Goal: Task Accomplishment & Management: Complete application form

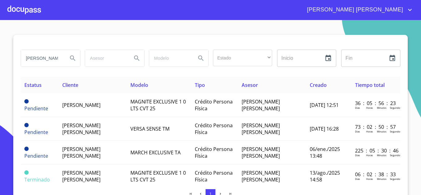
click at [21, 10] on div at bounding box center [24, 10] width 34 height 20
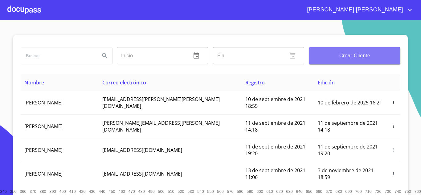
click at [339, 58] on span "Crear Cliente" at bounding box center [354, 55] width 81 height 9
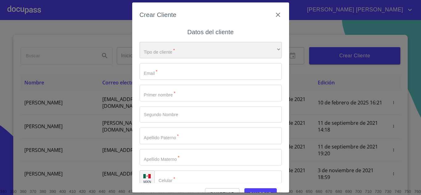
click at [156, 52] on div "​" at bounding box center [211, 50] width 142 height 17
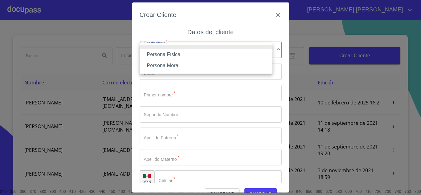
click at [167, 53] on li "Persona Física" at bounding box center [206, 54] width 133 height 11
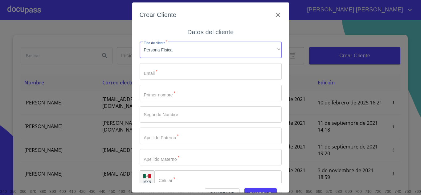
click at [154, 70] on input "Tipo de cliente   *" at bounding box center [211, 71] width 142 height 17
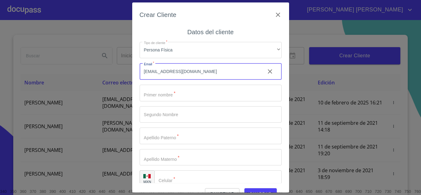
type input "[EMAIL_ADDRESS][DOMAIN_NAME]"
click at [166, 91] on input "Tipo de cliente   *" at bounding box center [211, 93] width 142 height 17
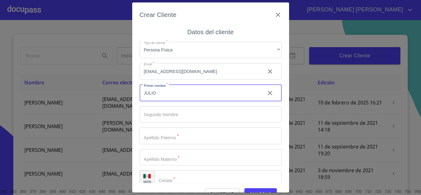
type input "JULIO"
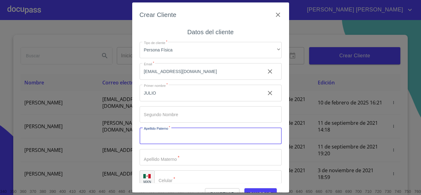
type input "F"
type input "GUERRERO"
click at [162, 101] on input "Tipo de cliente   *" at bounding box center [200, 93] width 121 height 17
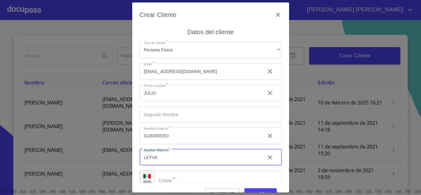
type input "LEYVA"
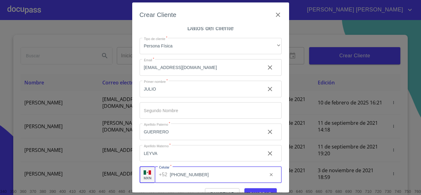
type input "[PHONE_NUMBER]"
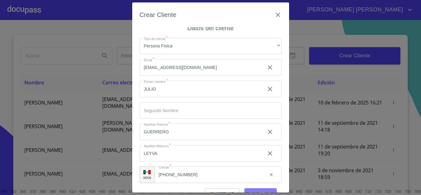
click at [257, 189] on button "Guardar" at bounding box center [260, 193] width 32 height 11
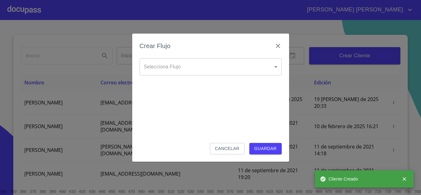
click at [180, 63] on body "[PERSON_NAME] [PERSON_NAME] Inicio ​ Fin ​ Crear Cliente Nombre Correo electrón…" at bounding box center [210, 97] width 421 height 195
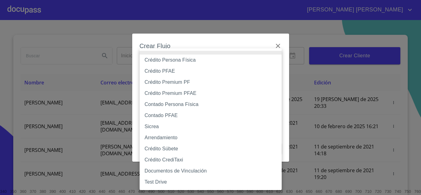
click at [181, 59] on li "Crédito Persona Física" at bounding box center [211, 60] width 142 height 11
type input "6009fb3c7d1714eb8809aa97"
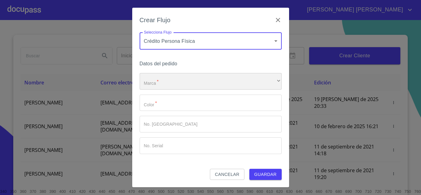
click at [179, 80] on div "​" at bounding box center [211, 81] width 142 height 17
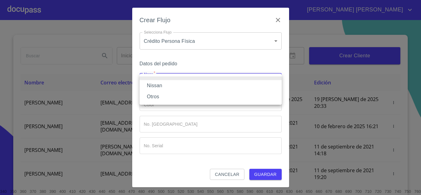
click at [173, 84] on li "Nissan" at bounding box center [211, 85] width 142 height 11
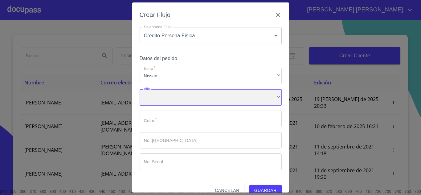
click at [171, 96] on div "​" at bounding box center [211, 97] width 142 height 17
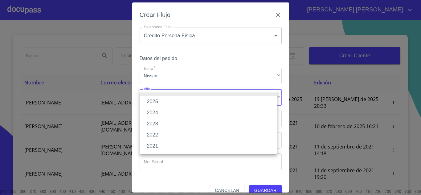
click at [164, 100] on li "2025" at bounding box center [208, 101] width 137 height 11
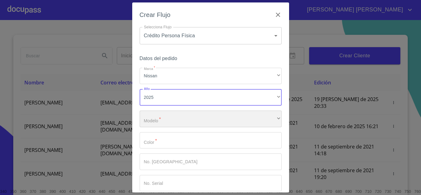
click at [165, 116] on div "​" at bounding box center [211, 119] width 142 height 17
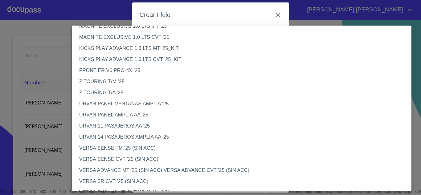
scroll to position [123, 0]
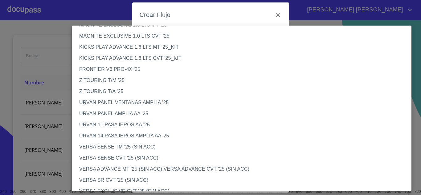
click at [128, 147] on li "VERSA SENSE TM '25 (SIN ACC)" at bounding box center [244, 146] width 344 height 11
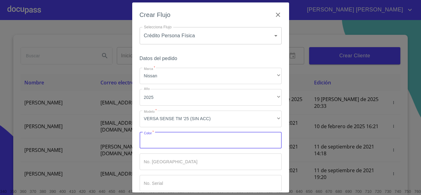
click at [161, 141] on input "Marca   *" at bounding box center [211, 140] width 142 height 17
type input "PLATA"
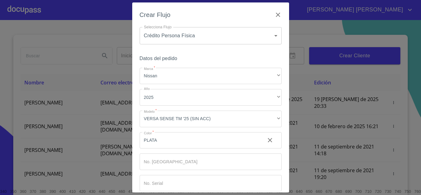
scroll to position [32, 0]
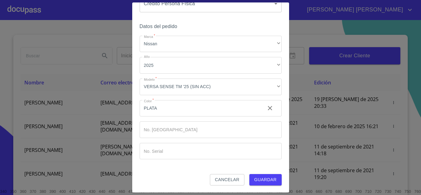
click at [263, 178] on span "Guardar" at bounding box center [265, 180] width 23 height 8
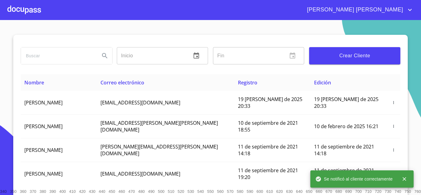
click at [31, 10] on div at bounding box center [24, 10] width 34 height 20
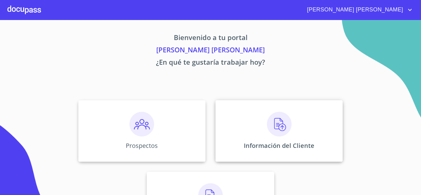
click at [288, 125] on div "Información del Cliente" at bounding box center [278, 131] width 127 height 62
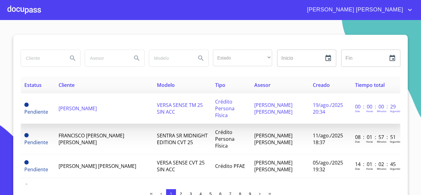
click at [92, 112] on td "[PERSON_NAME]" at bounding box center [104, 108] width 98 height 31
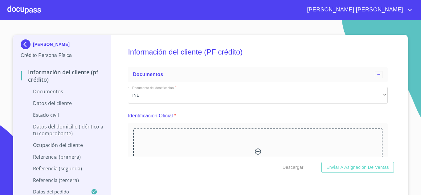
click at [254, 149] on icon at bounding box center [257, 151] width 7 height 7
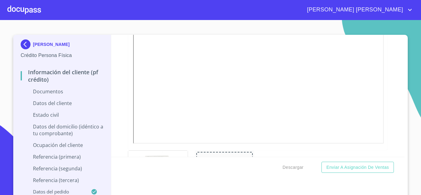
scroll to position [218, 0]
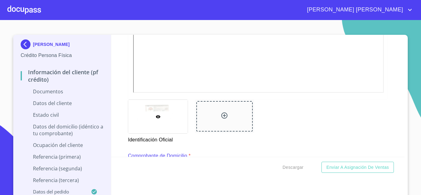
click at [222, 111] on div at bounding box center [224, 116] width 56 height 31
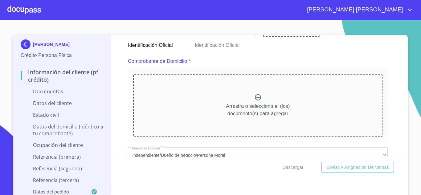
scroll to position [327, 0]
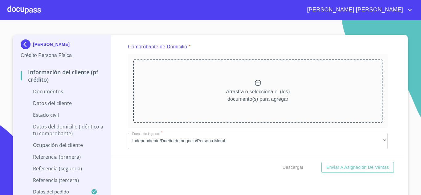
click at [254, 86] on icon at bounding box center [257, 82] width 7 height 7
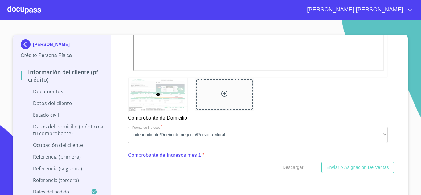
scroll to position [568, 0]
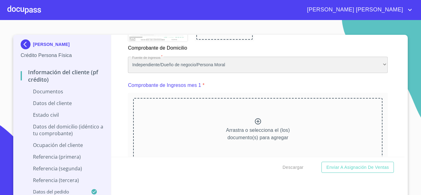
click at [201, 73] on div "Independiente/Dueño de negocio/Persona Moral" at bounding box center [258, 65] width 260 height 17
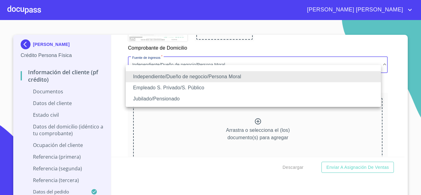
click at [152, 86] on li "Empleado S. Privado/S. Público" at bounding box center [253, 87] width 255 height 11
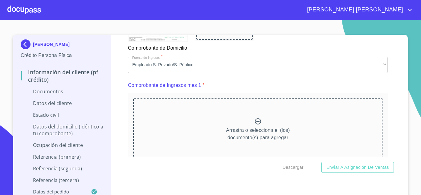
click at [254, 125] on icon at bounding box center [257, 121] width 7 height 7
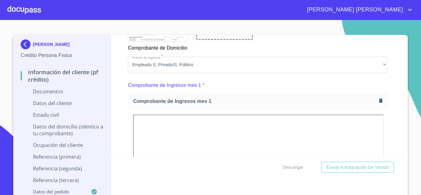
click at [394, 66] on div "Información del cliente (PF crédito) Documentos Documento de identificación.   …" at bounding box center [258, 96] width 294 height 122
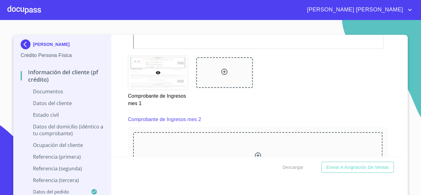
scroll to position [874, 0]
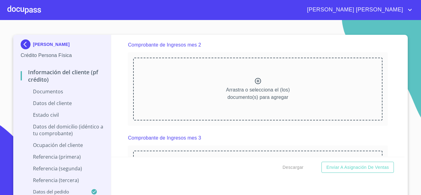
click at [254, 85] on icon at bounding box center [257, 80] width 7 height 7
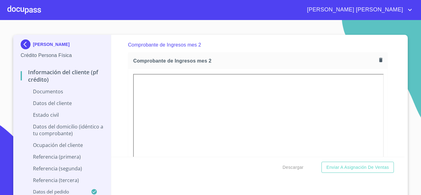
drag, startPoint x: 401, startPoint y: 72, endPoint x: 401, endPoint y: 76, distance: 3.4
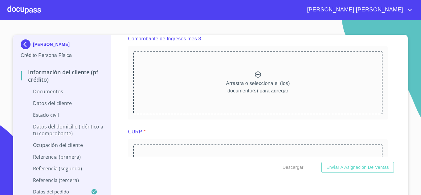
scroll to position [1155, 0]
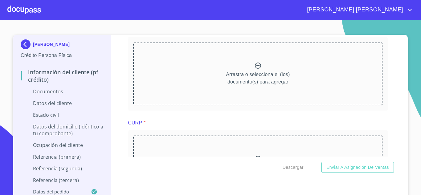
click at [256, 69] on icon at bounding box center [257, 65] width 7 height 7
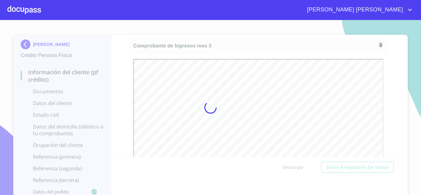
scroll to position [0, 0]
click at [399, 84] on div at bounding box center [210, 107] width 421 height 175
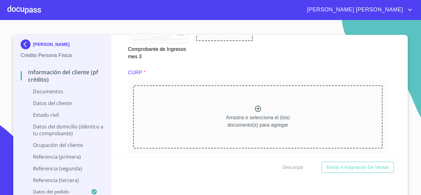
scroll to position [1415, 0]
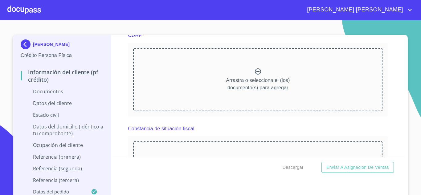
click at [255, 75] on icon at bounding box center [258, 71] width 6 height 6
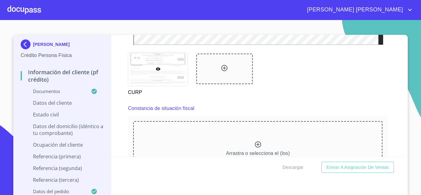
scroll to position [1629, 0]
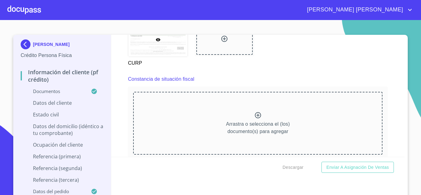
click at [255, 119] on icon at bounding box center [257, 115] width 7 height 7
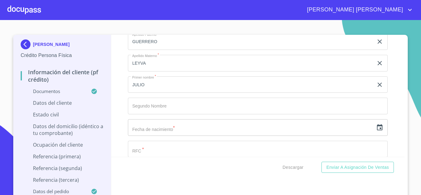
scroll to position [1989, 0]
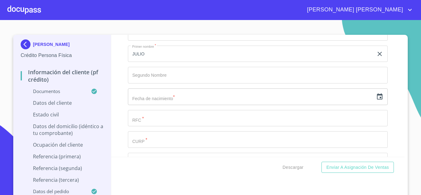
click at [376, 100] on icon "button" at bounding box center [379, 96] width 7 height 7
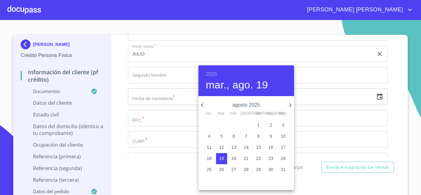
click at [213, 71] on h6 "2025" at bounding box center [211, 74] width 11 height 9
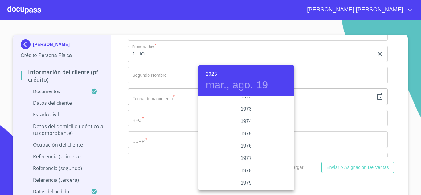
scroll to position [574, 0]
click at [248, 108] on div "1972" at bounding box center [246, 109] width 96 height 12
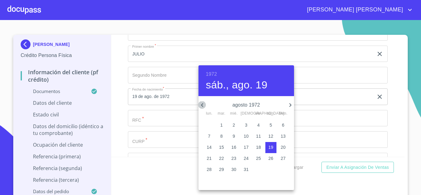
click at [206, 103] on icon "button" at bounding box center [201, 104] width 7 height 7
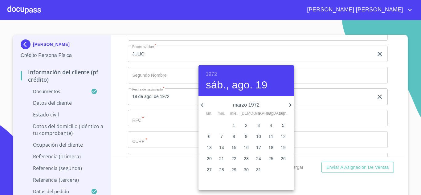
click at [206, 103] on icon "button" at bounding box center [201, 104] width 7 height 7
click at [288, 104] on icon "button" at bounding box center [290, 104] width 7 height 7
click at [285, 125] on span "6" at bounding box center [283, 125] width 11 height 6
type input "6 de feb. de 1972"
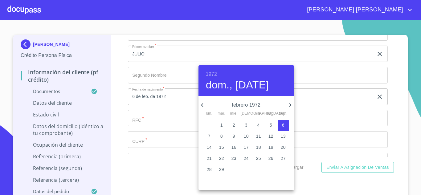
click at [168, 125] on div at bounding box center [210, 97] width 421 height 195
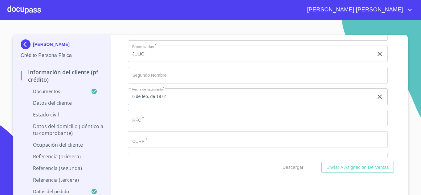
click at [157, 19] on input "Documento de identificación.   *" at bounding box center [251, 11] width 246 height 17
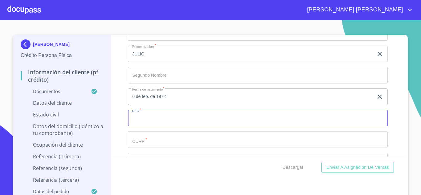
paste input "602608"
type input "6"
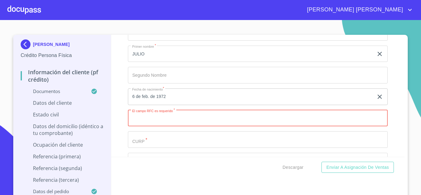
click at [149, 124] on input "Documento de identificación.   *" at bounding box center [258, 118] width 260 height 17
paste input "GULJ720206HGRRYL05"
type input "GULJ7202069P4"
click at [151, 19] on input "Documento de identificación.   *" at bounding box center [251, 11] width 246 height 17
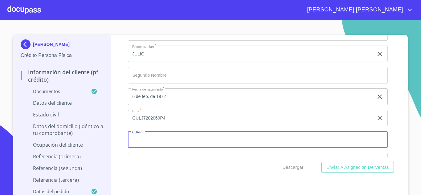
paste input "GULJ720206HGRRYL05"
type input "GULJ720206HGRRYL05"
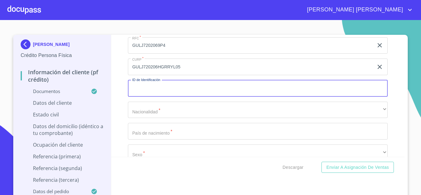
click at [163, 97] on input "Documento de identificación.   *" at bounding box center [258, 88] width 260 height 17
type input "2042205025"
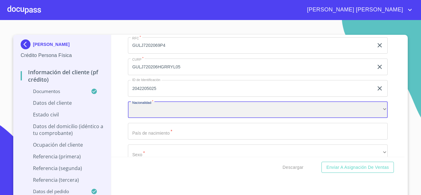
click at [159, 116] on div "​" at bounding box center [258, 110] width 260 height 17
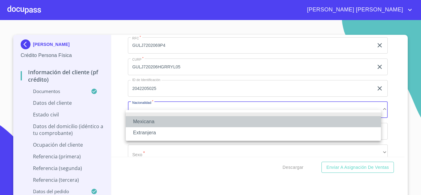
click at [155, 120] on li "Mexicana" at bounding box center [253, 121] width 255 height 11
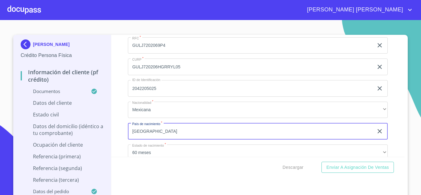
type input "[GEOGRAPHIC_DATA]"
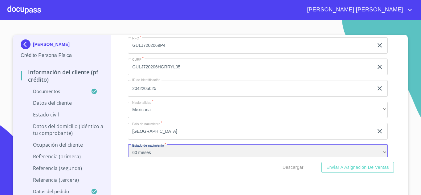
scroll to position [2073, 0]
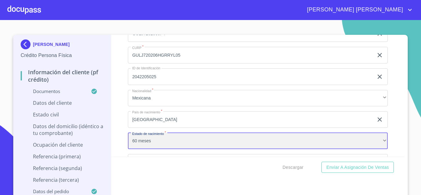
click at [155, 143] on div "60 meses" at bounding box center [258, 141] width 260 height 17
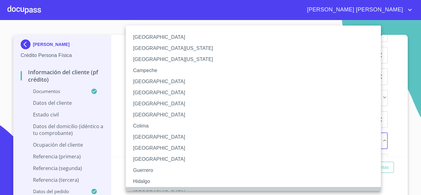
click at [147, 188] on li "[GEOGRAPHIC_DATA]" at bounding box center [256, 192] width 260 height 11
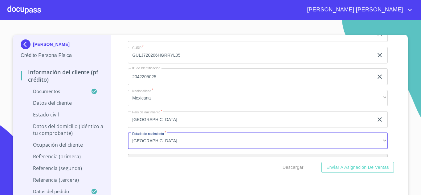
scroll to position [2147, 0]
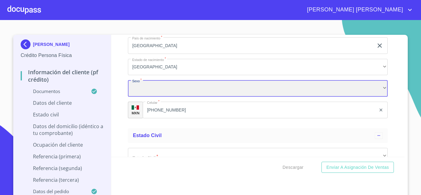
click at [147, 97] on div "​" at bounding box center [258, 88] width 260 height 17
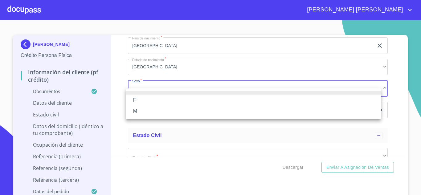
click at [137, 112] on li "M" at bounding box center [253, 111] width 255 height 11
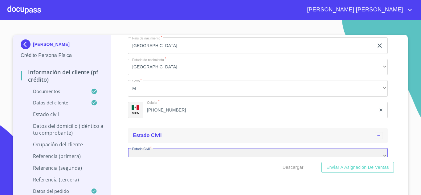
scroll to position [2162, 0]
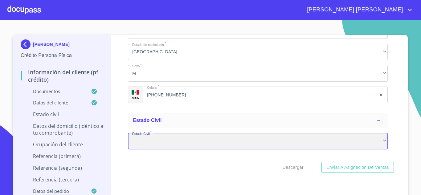
click at [155, 145] on div "​" at bounding box center [258, 141] width 260 height 17
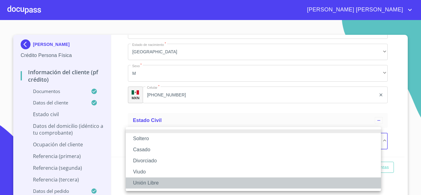
click at [147, 183] on li "Unión Libre" at bounding box center [253, 183] width 255 height 11
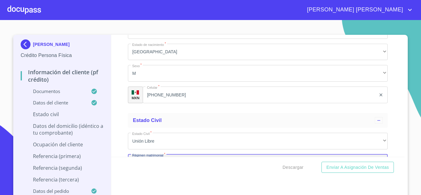
scroll to position [2236, 0]
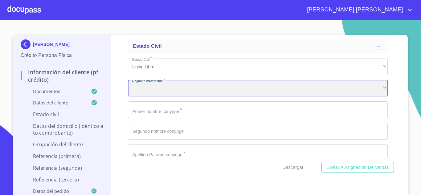
click at [149, 97] on div "​" at bounding box center [258, 88] width 260 height 17
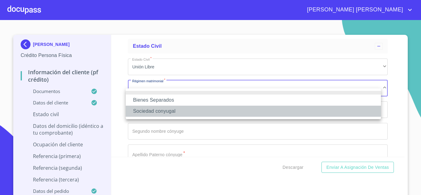
click at [154, 114] on li "Sociedad conyugal" at bounding box center [253, 111] width 255 height 11
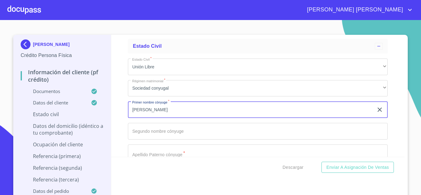
type input "[PERSON_NAME]"
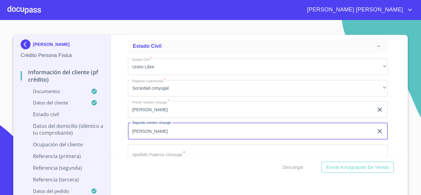
type input "[PERSON_NAME]"
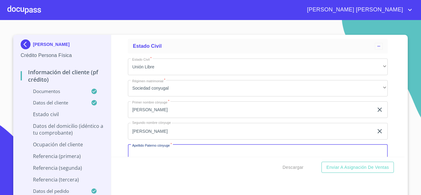
scroll to position [2248, 0]
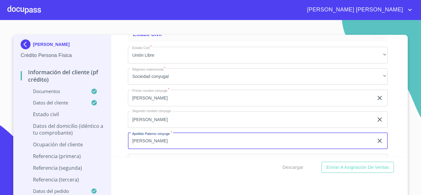
type input "[PERSON_NAME]"
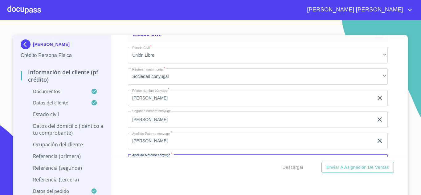
scroll to position [2322, 0]
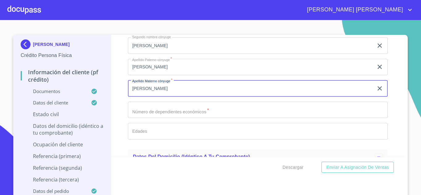
type input "[PERSON_NAME]"
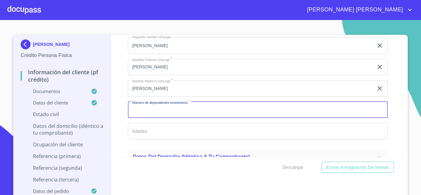
click at [145, 117] on input "Documento de identificación.   *" at bounding box center [258, 110] width 260 height 17
type input "0"
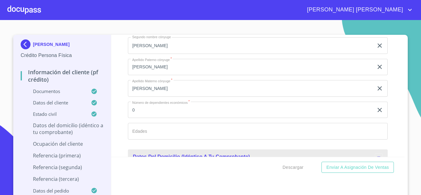
scroll to position [2391, 0]
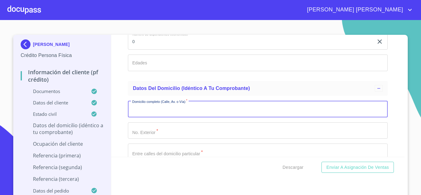
click at [145, 117] on input "Documento de identificación.   *" at bounding box center [258, 109] width 260 height 17
type input "[PERSON_NAME] DORADO"
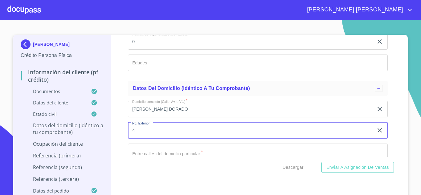
type input "4"
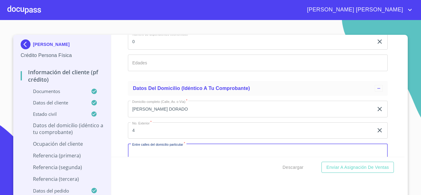
scroll to position [2401, 0]
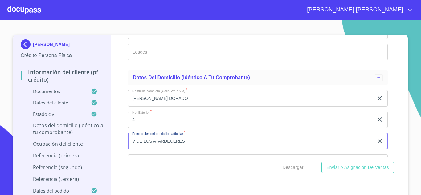
type input "V DE LOS ATARDECERES"
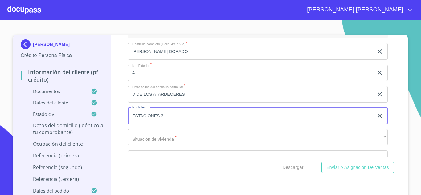
scroll to position [2414, 0]
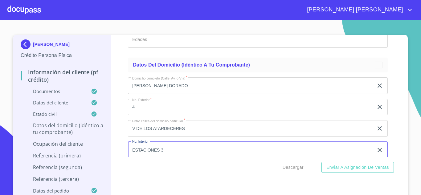
type input "ESTACIONES 3"
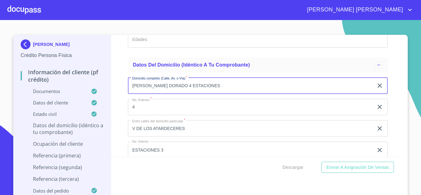
type input "[PERSON_NAME] DORADO 4 ESTACIONES"
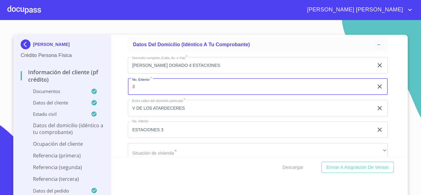
scroll to position [2445, 0]
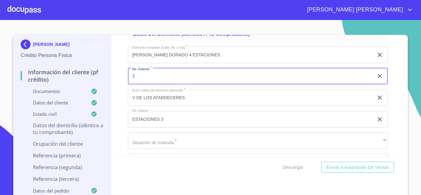
type input "3"
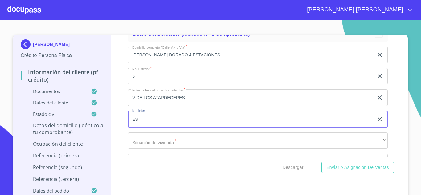
type input "E"
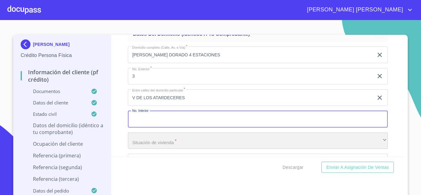
click at [155, 145] on div "​" at bounding box center [258, 141] width 260 height 17
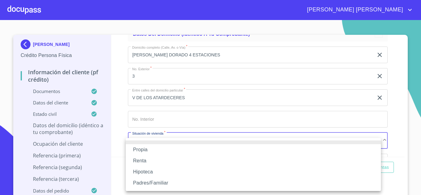
click at [139, 148] on li "Propia" at bounding box center [253, 149] width 255 height 11
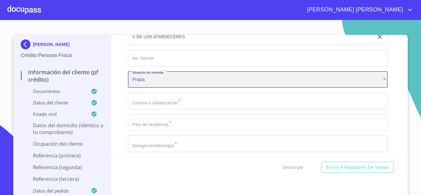
scroll to position [2506, 0]
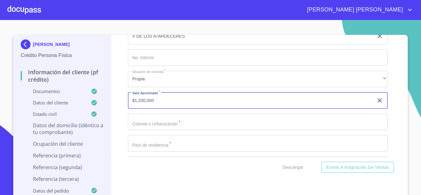
type input "$1,200,000"
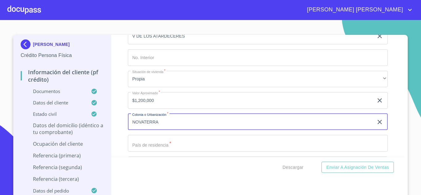
type input "NOVATERRA"
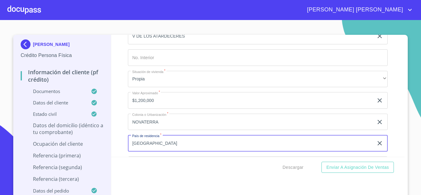
type input "[GEOGRAPHIC_DATA]"
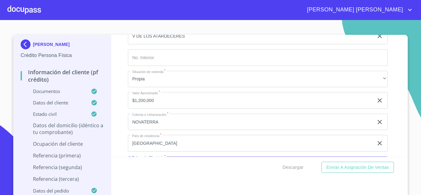
scroll to position [2583, 0]
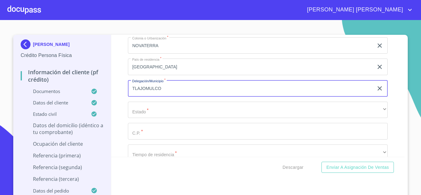
type input "TLAJOMULCO"
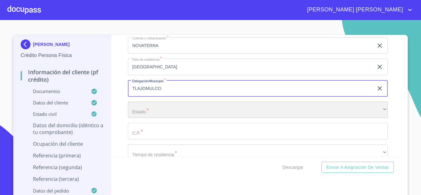
click at [148, 118] on div "​" at bounding box center [258, 110] width 260 height 17
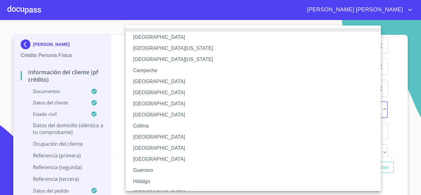
click at [147, 189] on li "[GEOGRAPHIC_DATA]" at bounding box center [256, 192] width 260 height 11
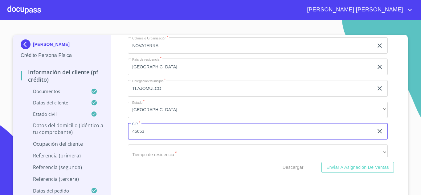
scroll to position [2614, 0]
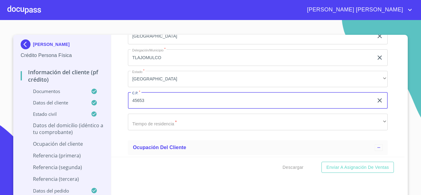
type input "45653"
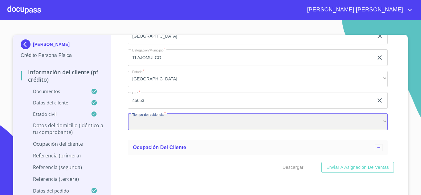
click at [158, 124] on div "​" at bounding box center [258, 122] width 260 height 17
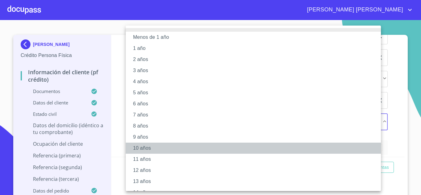
click at [147, 146] on li "10 años" at bounding box center [256, 148] width 260 height 11
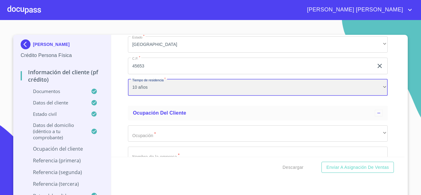
scroll to position [2706, 0]
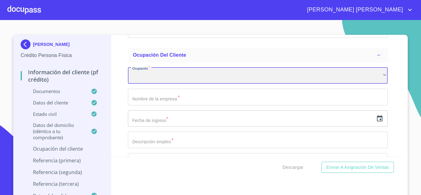
click at [144, 84] on div "​" at bounding box center [258, 76] width 260 height 17
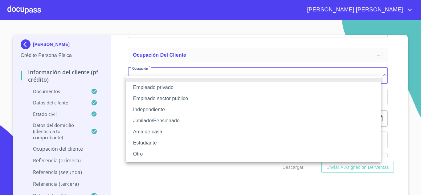
click at [149, 118] on li "Jubilado/Pensionado" at bounding box center [253, 120] width 255 height 11
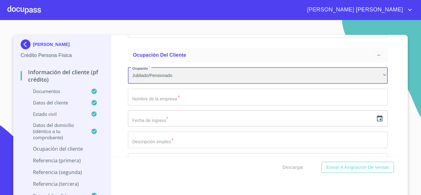
click at [145, 81] on div "Jubilado/Pensionado" at bounding box center [258, 76] width 260 height 17
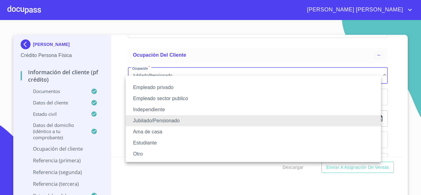
click at [157, 84] on li "Empleado privado" at bounding box center [253, 87] width 255 height 11
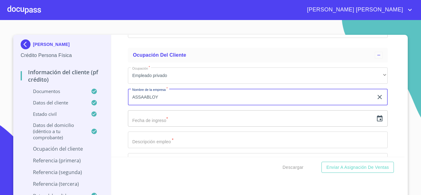
type input "ASSAABLOY"
click at [160, 127] on input "text" at bounding box center [251, 118] width 246 height 17
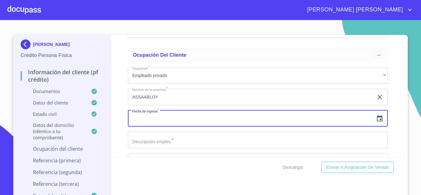
click at [376, 122] on icon "button" at bounding box center [379, 118] width 7 height 7
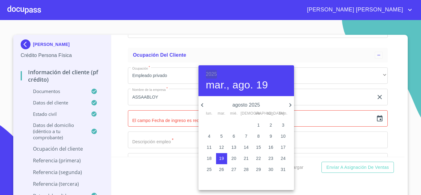
click at [215, 72] on h6 "2025" at bounding box center [211, 74] width 11 height 9
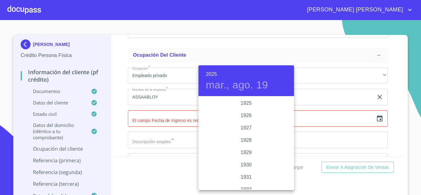
scroll to position [1196, 0]
click at [244, 102] on div "2022" at bounding box center [246, 103] width 96 height 12
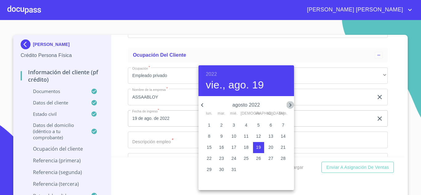
click at [291, 104] on icon "button" at bounding box center [290, 104] width 7 height 7
click at [210, 146] on p "14" at bounding box center [209, 147] width 5 height 6
type input "14 de nov. de 2022"
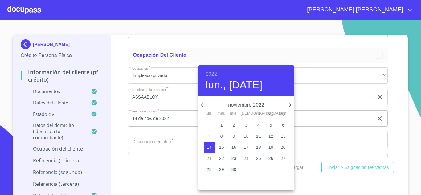
click at [165, 146] on div at bounding box center [210, 97] width 421 height 195
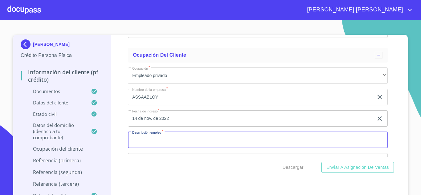
click at [165, 146] on input "Documento de identificación.   *" at bounding box center [258, 140] width 260 height 17
type input "CAPTURISTA"
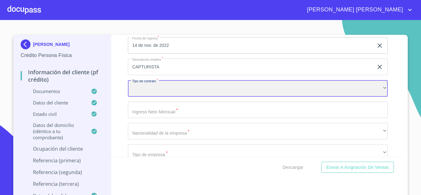
click at [146, 97] on div "​" at bounding box center [258, 88] width 260 height 17
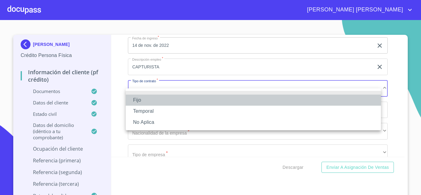
click at [146, 97] on li "Fijo" at bounding box center [253, 100] width 255 height 11
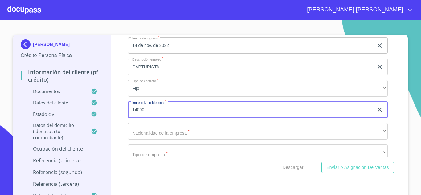
type input "14000"
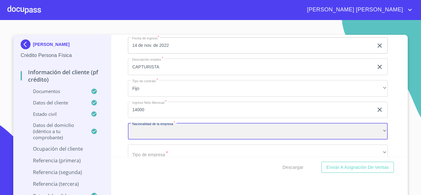
click at [152, 135] on div "​" at bounding box center [258, 131] width 260 height 17
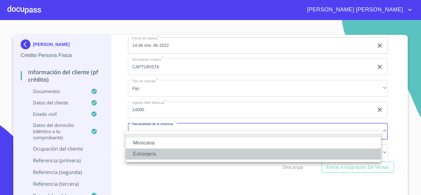
click at [157, 154] on li "Extranjera" at bounding box center [253, 154] width 255 height 11
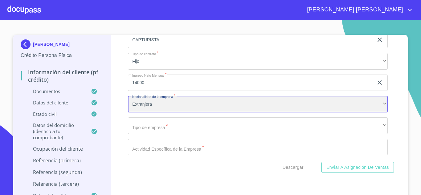
scroll to position [2810, 0]
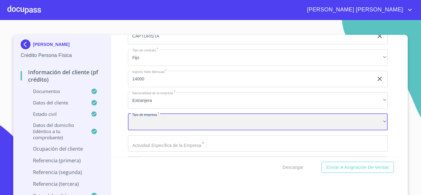
click at [154, 130] on div "​" at bounding box center [258, 122] width 260 height 17
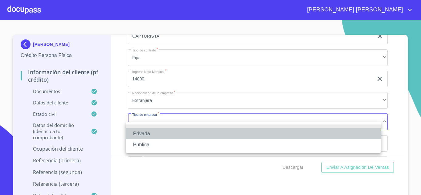
click at [150, 133] on li "Privada" at bounding box center [253, 133] width 255 height 11
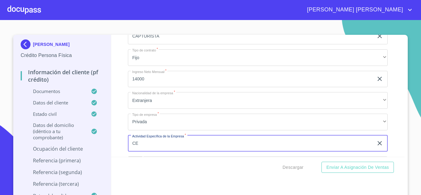
type input "C"
type input "FABRICACION DE CERRADURAS"
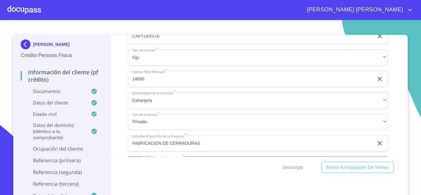
scroll to position [2886, 0]
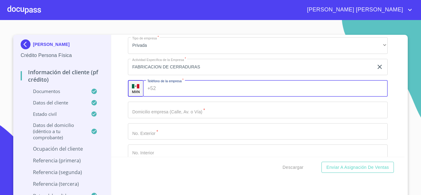
click at [170, 94] on input "Documento de identificación.   *" at bounding box center [273, 88] width 230 height 17
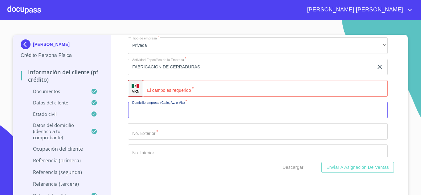
click at [137, 118] on input "Documento de identificación.   *" at bounding box center [258, 110] width 260 height 17
type input "ANILLO PERFIFERICO SUR [PERSON_NAME]"
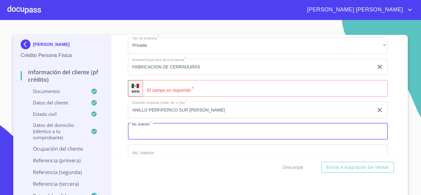
click at [151, 139] on input "Documento de identificación.   *" at bounding box center [258, 131] width 260 height 17
type input "7980"
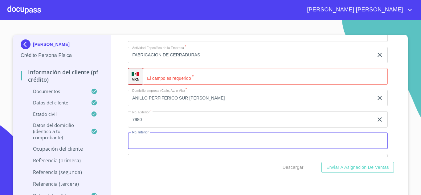
click at [141, 146] on input "Documento de identificación.   *" at bounding box center [258, 141] width 260 height 17
type input "B"
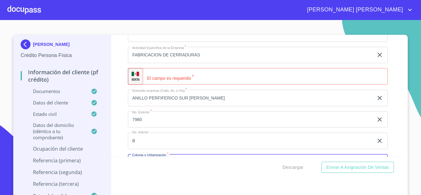
scroll to position [2972, 0]
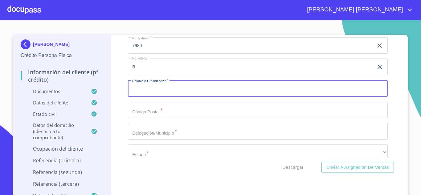
click at [140, 96] on input "Documento de identificación.   *" at bounding box center [258, 88] width 260 height 17
type input "SANTA [PERSON_NAME] TEQUEPEXPAN"
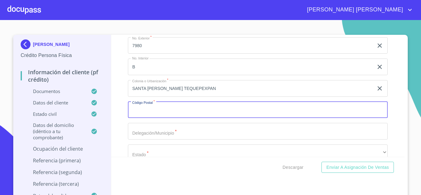
click at [147, 116] on input "Documento de identificación.   *" at bounding box center [258, 110] width 260 height 17
type input "45600"
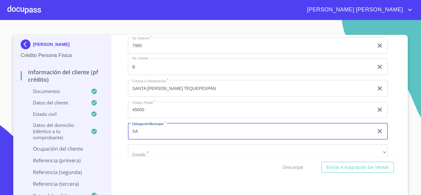
type input "S"
type input "TLAQUEPAQUE"
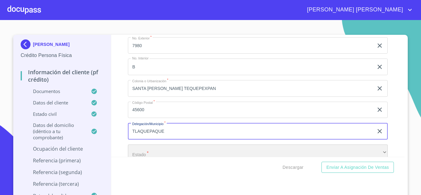
scroll to position [2984, 0]
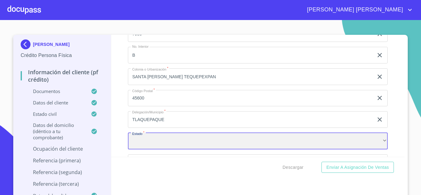
click at [152, 145] on div "​" at bounding box center [258, 141] width 260 height 17
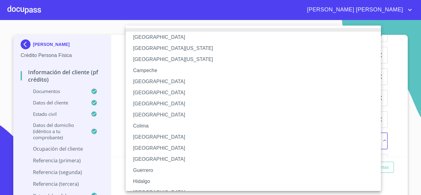
click at [142, 190] on li "[GEOGRAPHIC_DATA]" at bounding box center [256, 192] width 260 height 11
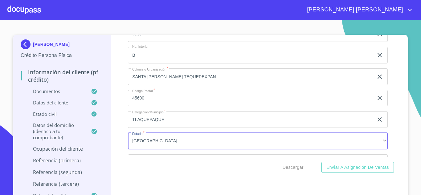
scroll to position [3058, 0]
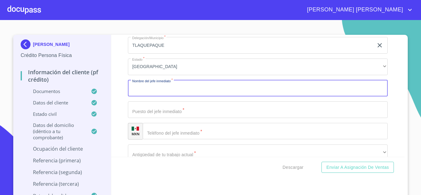
click at [143, 97] on input "Documento de identificación.   *" at bounding box center [258, 88] width 260 height 17
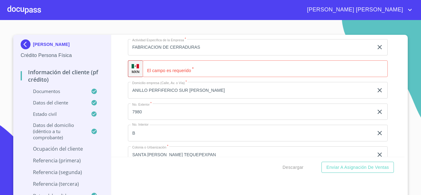
scroll to position [2904, 0]
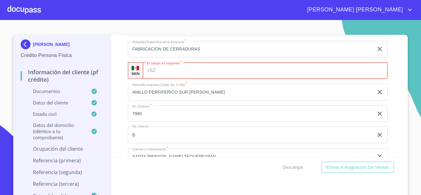
click at [164, 79] on input "Documento de identificación.   *" at bounding box center [273, 70] width 230 height 17
type input "[PHONE_NUMBER]"
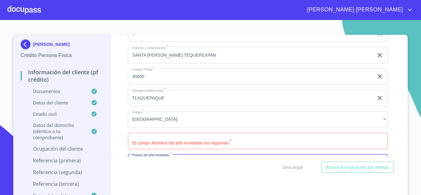
scroll to position [3080, 0]
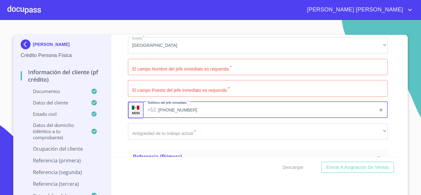
type input "[PHONE_NUMBER]"
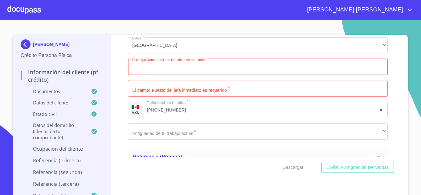
click at [164, 76] on input "Documento de identificación.   *" at bounding box center [258, 67] width 260 height 17
type input "[PERSON_NAME]"
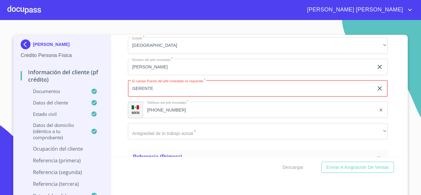
type input "GERENTE"
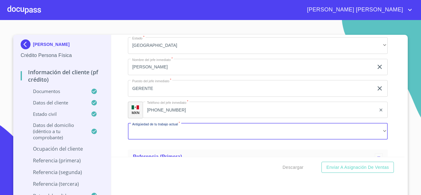
scroll to position [3148, 0]
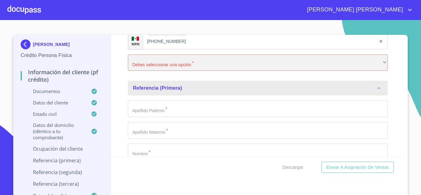
click at [161, 71] on div "​" at bounding box center [258, 63] width 260 height 17
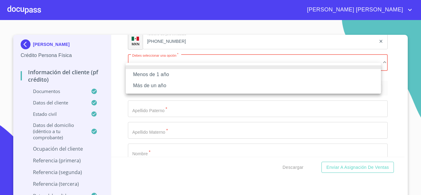
click at [153, 84] on li "Más de un año" at bounding box center [253, 85] width 255 height 11
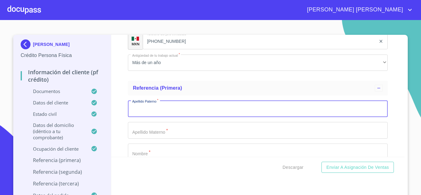
click at [152, 117] on input "Documento de identificación.   *" at bounding box center [258, 108] width 260 height 17
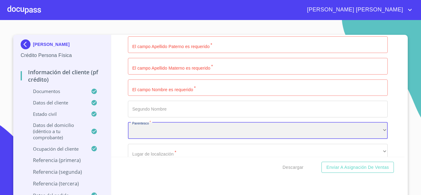
scroll to position [3202, 0]
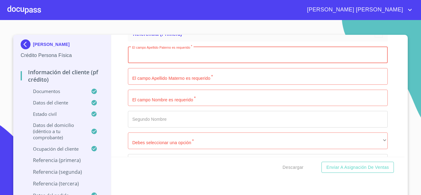
click at [156, 63] on input "Documento de identificación.   *" at bounding box center [258, 55] width 260 height 17
type input "[PERSON_NAME]"
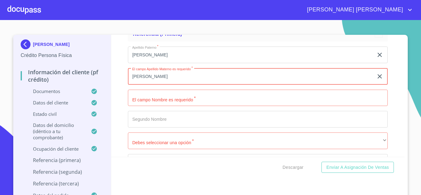
type input "[PERSON_NAME]"
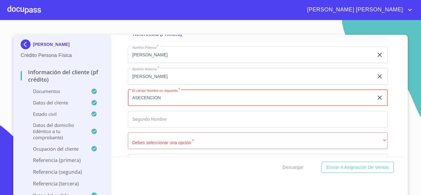
click at [137, 105] on input "ASECENCION" at bounding box center [251, 98] width 246 height 17
type input "[PERSON_NAME]"
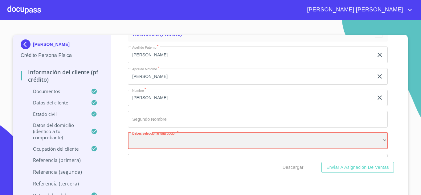
click at [155, 148] on div "​" at bounding box center [258, 141] width 260 height 17
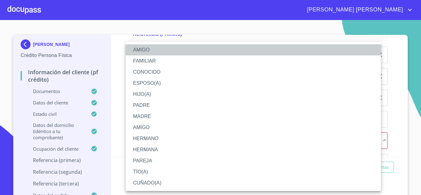
click at [144, 50] on li "AMIGO" at bounding box center [253, 49] width 255 height 11
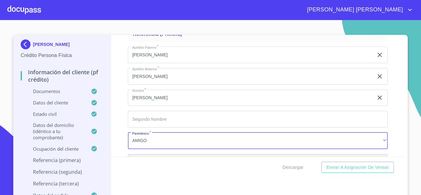
scroll to position [3276, 0]
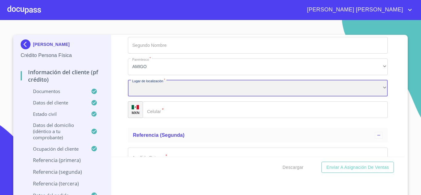
click at [140, 96] on div "​" at bounding box center [258, 88] width 260 height 17
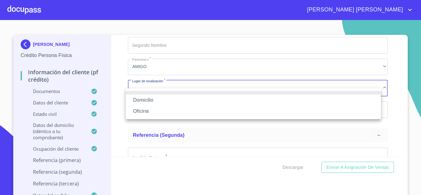
click at [151, 110] on li "Oficina" at bounding box center [253, 111] width 255 height 11
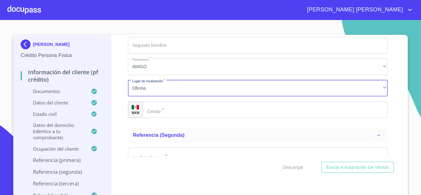
click at [167, 114] on input "Documento de identificación.   *" at bounding box center [265, 109] width 245 height 17
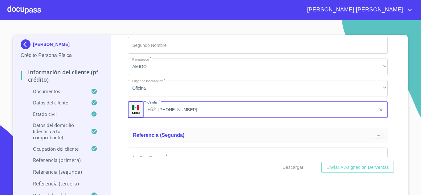
type input "[PHONE_NUMBER]"
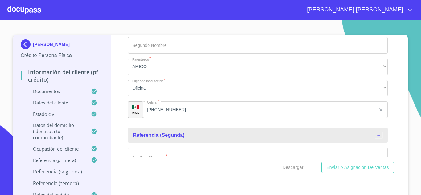
scroll to position [3291, 0]
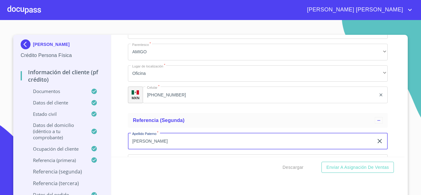
type input "[PERSON_NAME]"
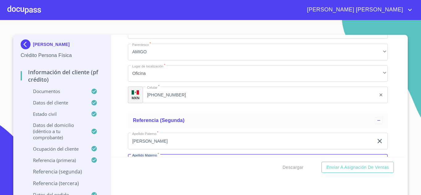
scroll to position [3365, 0]
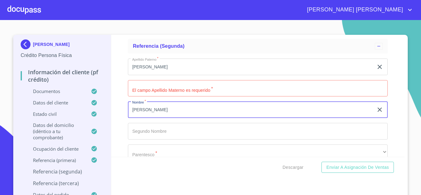
type input "[PERSON_NAME]"
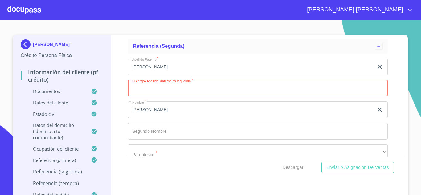
click at [141, 97] on input "Documento de identificación.   *" at bounding box center [258, 88] width 260 height 17
type input "[PERSON_NAME]"
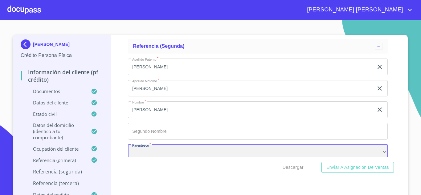
scroll to position [3377, 0]
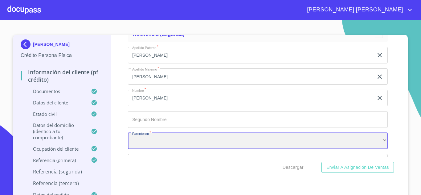
click at [147, 142] on div "​" at bounding box center [258, 141] width 260 height 17
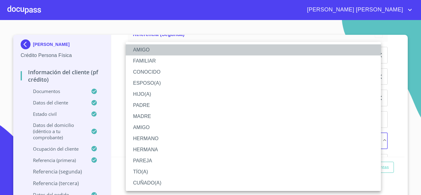
click at [145, 50] on li "AMIGO" at bounding box center [253, 49] width 255 height 11
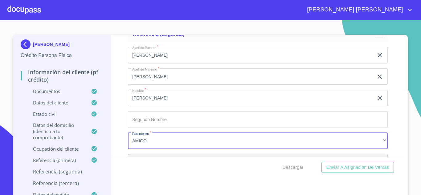
scroll to position [3451, 0]
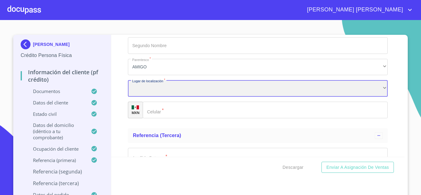
click at [147, 93] on div "​" at bounding box center [258, 88] width 260 height 17
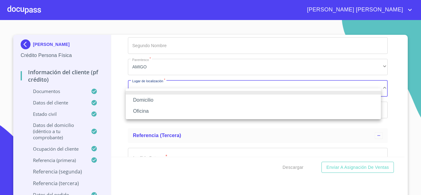
click at [145, 112] on li "Oficina" at bounding box center [253, 111] width 255 height 11
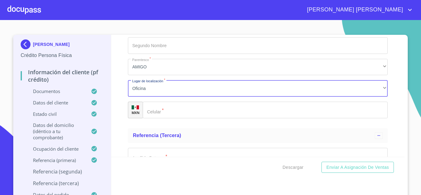
click at [174, 118] on input "Documento de identificación.   *" at bounding box center [265, 110] width 245 height 17
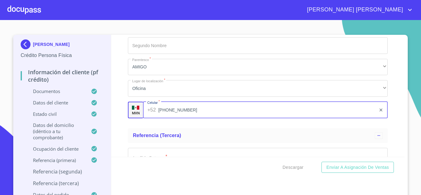
type input "[PHONE_NUMBER]"
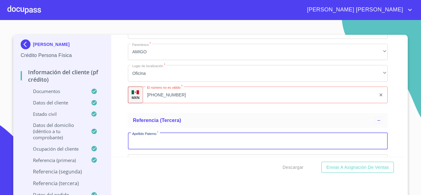
scroll to position [3541, 0]
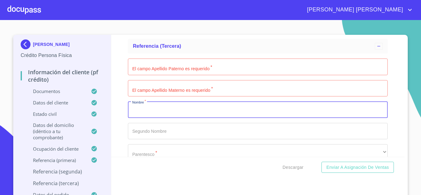
click at [152, 74] on input "Documento de identificación.   *" at bounding box center [258, 67] width 260 height 17
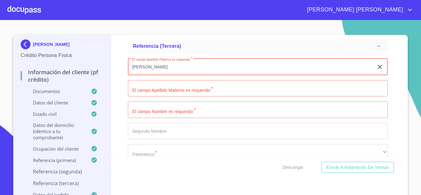
type input "[PERSON_NAME]"
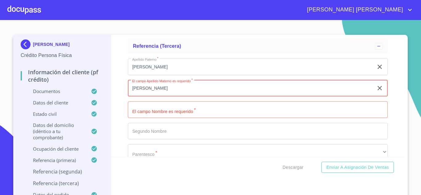
type input "[PERSON_NAME]"
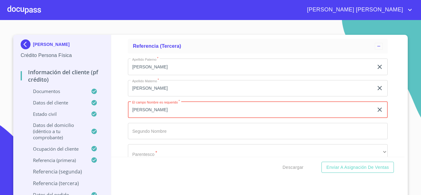
type input "[PERSON_NAME]"
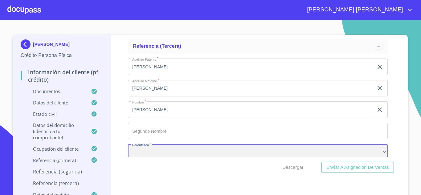
scroll to position [3552, 0]
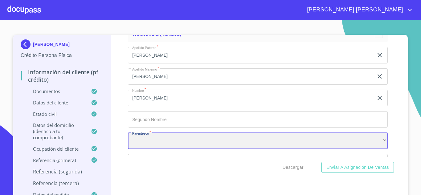
click at [159, 144] on div "​" at bounding box center [258, 141] width 260 height 17
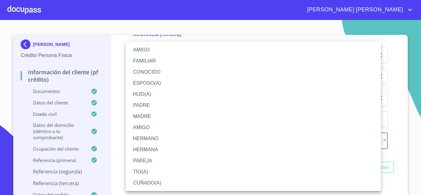
click at [158, 50] on li "AMIGO" at bounding box center [253, 49] width 255 height 11
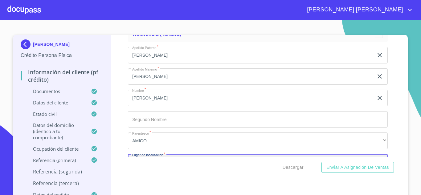
scroll to position [3626, 0]
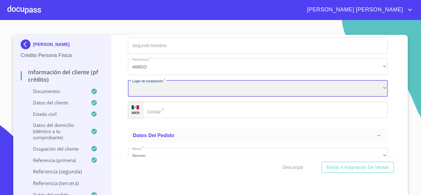
click at [145, 94] on div "​" at bounding box center [258, 88] width 260 height 17
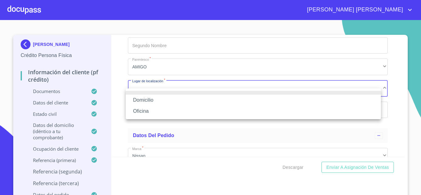
click at [147, 110] on li "Oficina" at bounding box center [253, 111] width 255 height 11
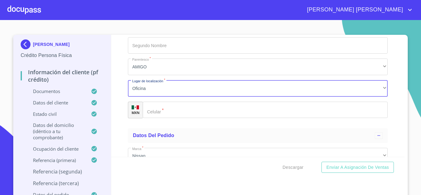
click at [177, 118] on input "Documento de identificación.   *" at bounding box center [265, 110] width 245 height 17
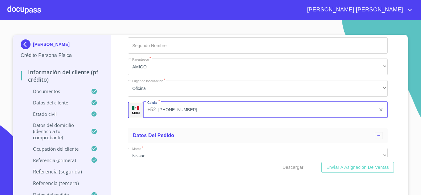
type input "[PHONE_NUMBER]"
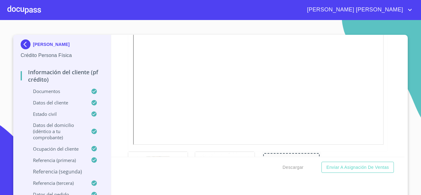
scroll to position [2, 0]
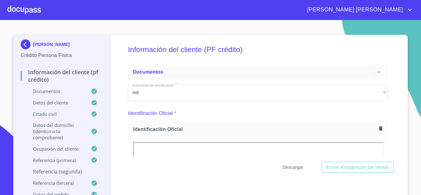
click at [287, 168] on span "Descargar" at bounding box center [293, 168] width 21 height 8
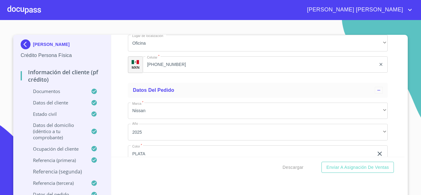
scroll to position [3683, 0]
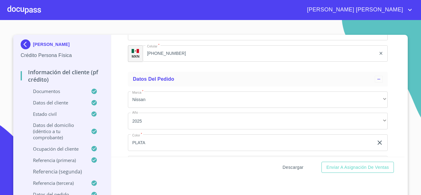
click at [295, 169] on span "Descargar" at bounding box center [293, 168] width 21 height 8
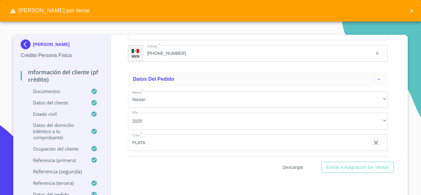
click at [295, 169] on span "Descargar" at bounding box center [293, 168] width 21 height 8
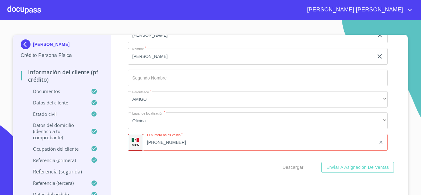
scroll to position [3451, 0]
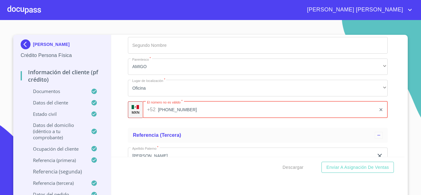
click at [180, 118] on input "[PHONE_NUMBER]" at bounding box center [267, 109] width 218 height 17
type input "7"
click at [169, 115] on input "Documento de identificación.   *" at bounding box center [273, 109] width 230 height 17
type input "[PHONE_NUMBER]"
click at [207, 125] on ul "Referencia (segunda) Apellido [PERSON_NAME]   * [PERSON_NAME] ​ Apellido Matern…" at bounding box center [258, 37] width 260 height 175
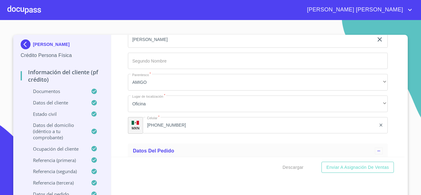
scroll to position [3667, 0]
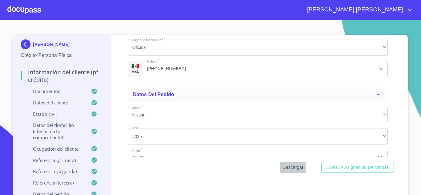
click at [292, 167] on span "Descargar" at bounding box center [293, 168] width 21 height 8
click at [285, 167] on span "Descargar" at bounding box center [293, 168] width 21 height 8
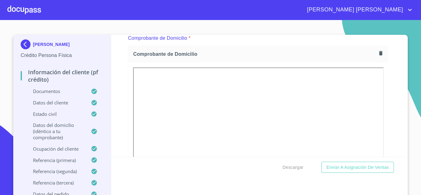
scroll to position [368, 0]
